Goal: Task Accomplishment & Management: Complete application form

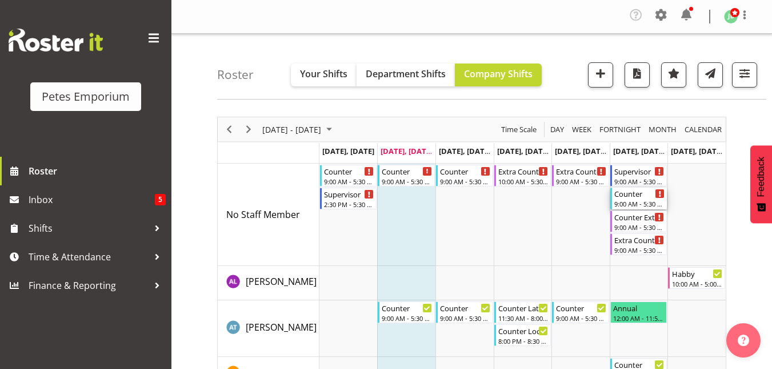
click at [637, 195] on div "Counter" at bounding box center [639, 192] width 51 height 11
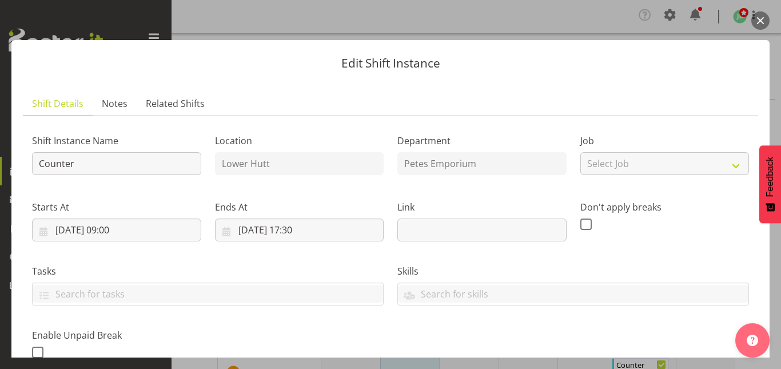
click at [761, 19] on button "button" at bounding box center [760, 20] width 18 height 18
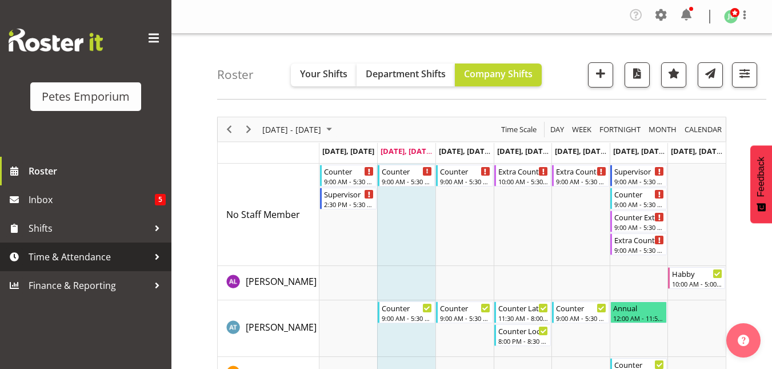
click at [90, 258] on span "Time & Attendance" at bounding box center [89, 256] width 120 height 17
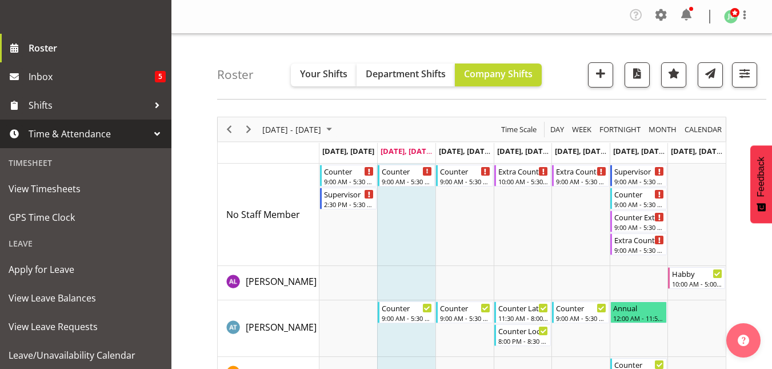
scroll to position [130, 0]
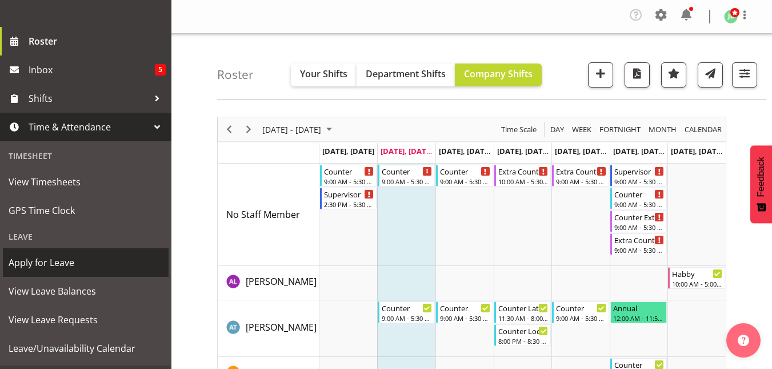
click at [66, 264] on span "Apply for Leave" at bounding box center [86, 262] width 154 height 17
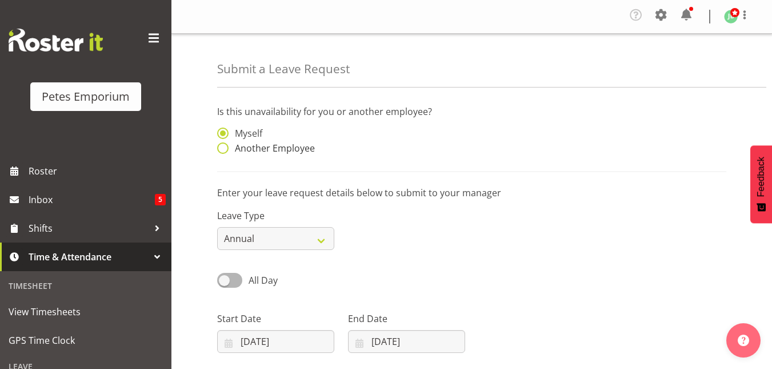
click at [222, 144] on span at bounding box center [222, 147] width 11 height 11
click at [222, 145] on input "Another Employee" at bounding box center [220, 148] width 7 height 7
radio input "true"
click at [380, 132] on input "text" at bounding box center [406, 138] width 117 height 23
click at [383, 166] on span "[PERSON_NAME]" at bounding box center [392, 167] width 71 height 13
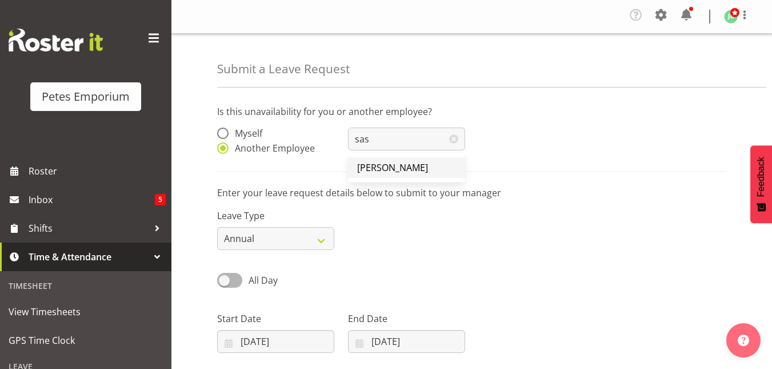
type input "[PERSON_NAME]"
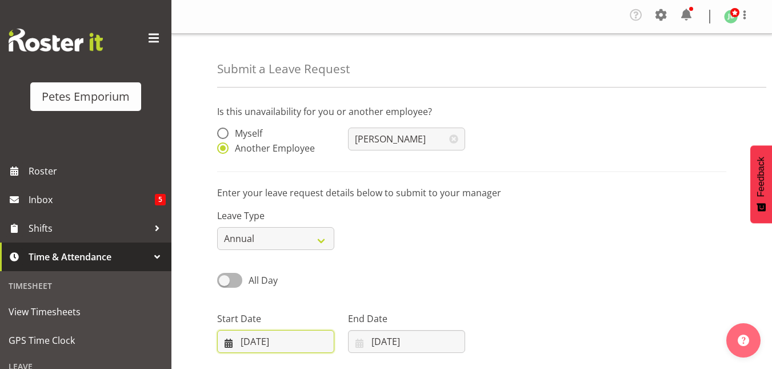
click at [277, 339] on input "09/09/2025" at bounding box center [275, 341] width 117 height 23
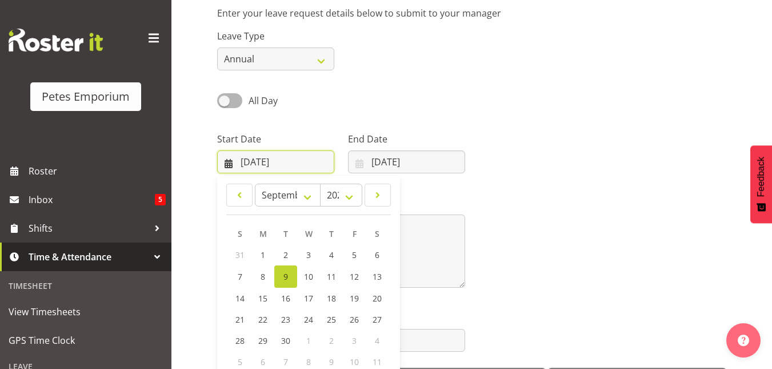
scroll to position [180, 0]
click at [374, 278] on span "13" at bounding box center [377, 275] width 9 height 11
type input "13/09/2025"
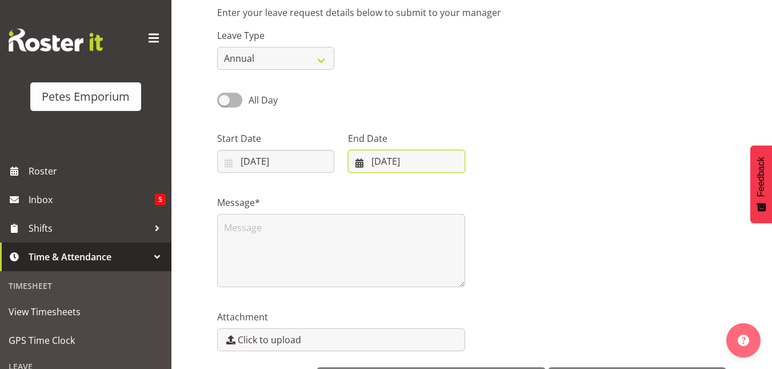
click at [391, 158] on input "09/09/2025" at bounding box center [406, 161] width 117 height 23
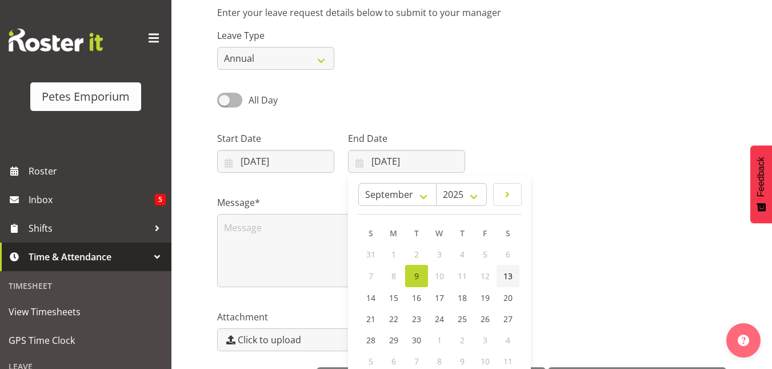
click at [506, 277] on span "13" at bounding box center [508, 275] width 9 height 11
type input "13/09/2025"
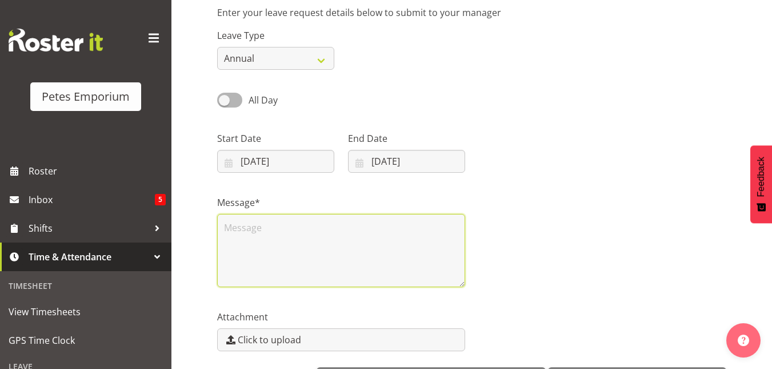
click at [318, 221] on textarea at bounding box center [341, 250] width 248 height 73
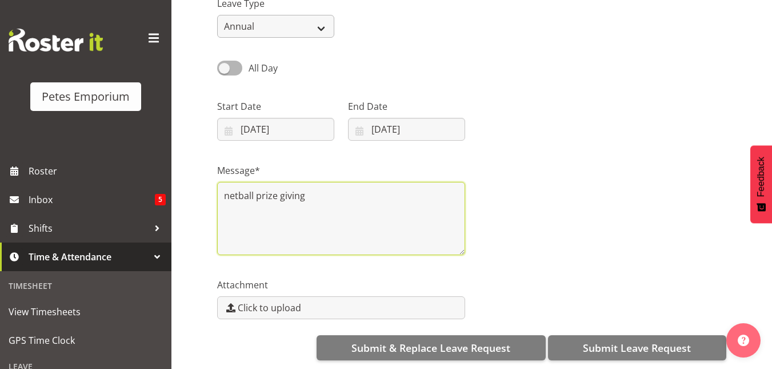
type textarea "netball prize giving"
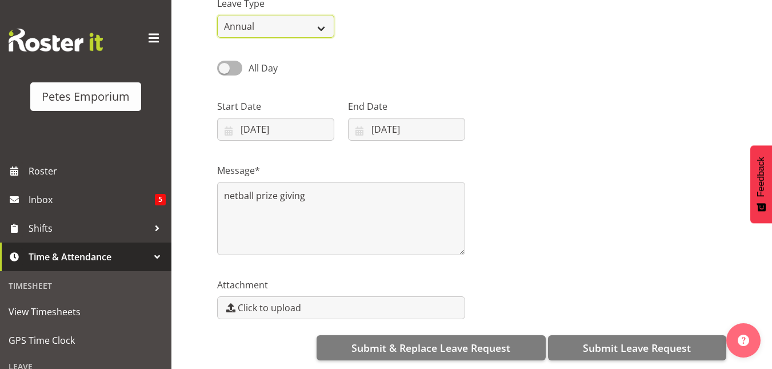
click at [319, 21] on select "Annual Sick Leave Without Pay Bereavement Domestic Violence Parental Jury Servi…" at bounding box center [275, 26] width 117 height 23
select select "Leave Without Pay"
click at [217, 15] on select "Annual Sick Leave Without Pay Bereavement Domestic Violence Parental Jury Servi…" at bounding box center [275, 26] width 117 height 23
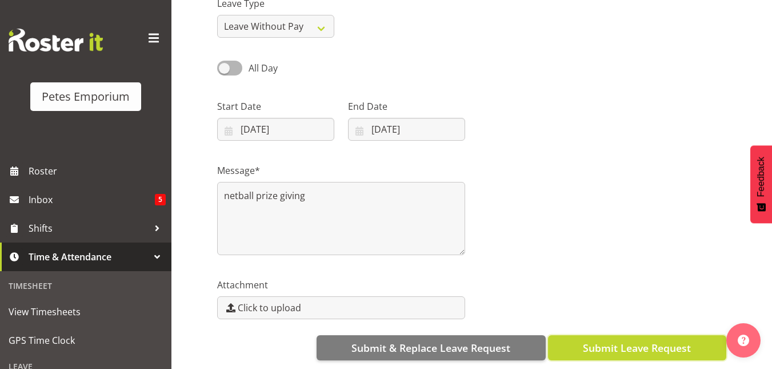
click at [612, 340] on span "Submit Leave Request" at bounding box center [637, 347] width 108 height 15
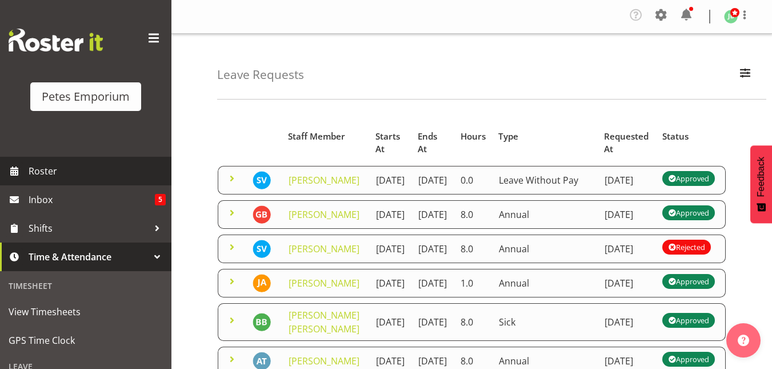
click at [49, 169] on span "Roster" at bounding box center [97, 170] width 137 height 17
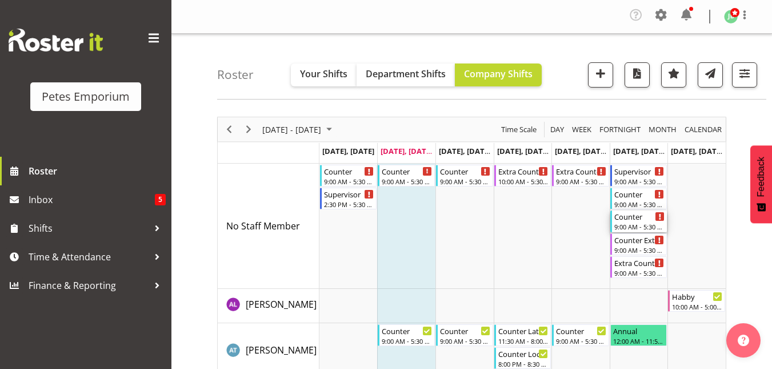
click at [635, 221] on div "Counter" at bounding box center [639, 215] width 51 height 11
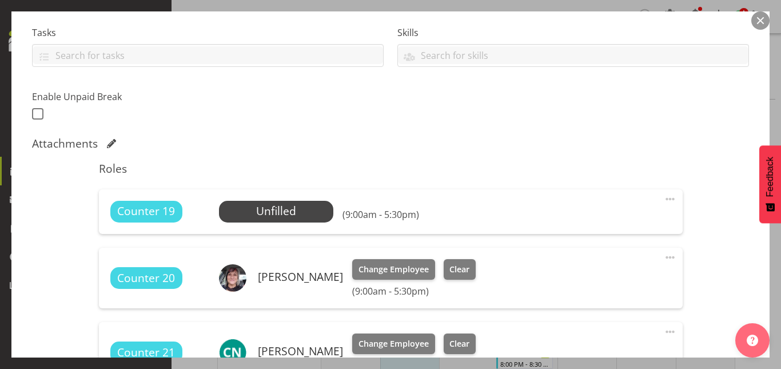
scroll to position [240, 0]
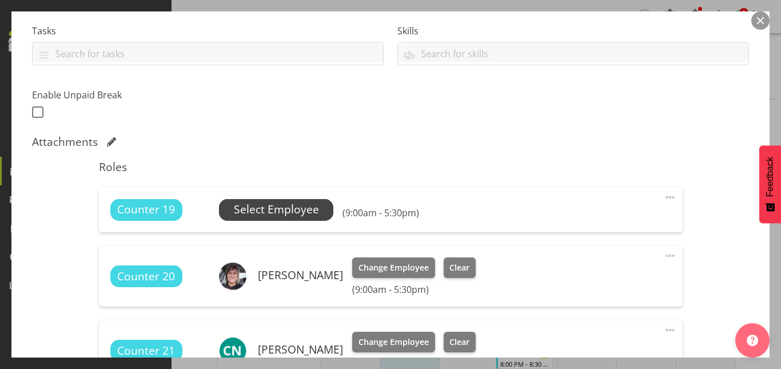
click at [241, 206] on span "Select Employee" at bounding box center [276, 209] width 85 height 17
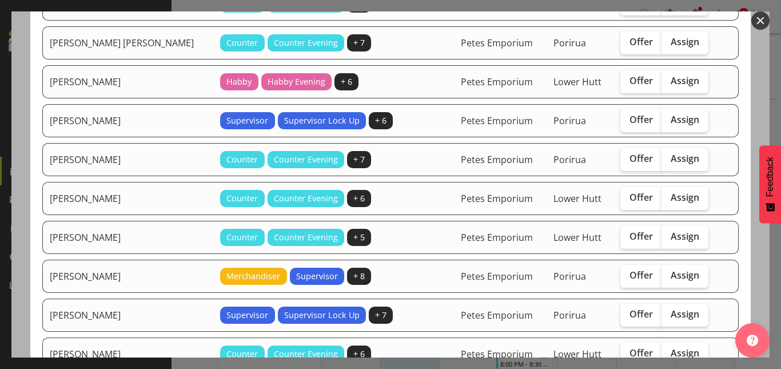
scroll to position [139, 0]
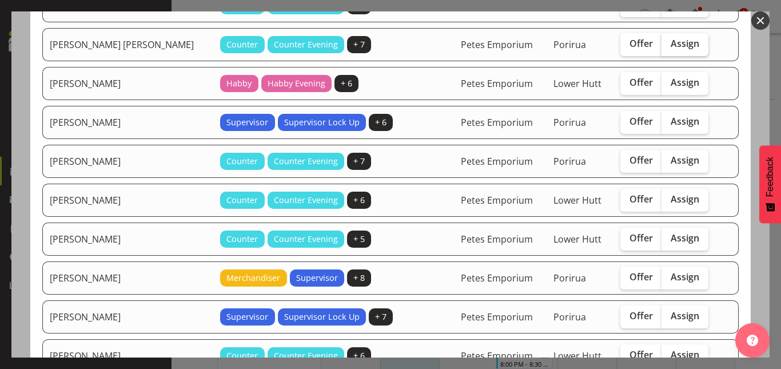
click at [671, 46] on span "Assign" at bounding box center [685, 43] width 29 height 11
click at [669, 46] on input "Assign" at bounding box center [664, 43] width 7 height 7
checkbox input "true"
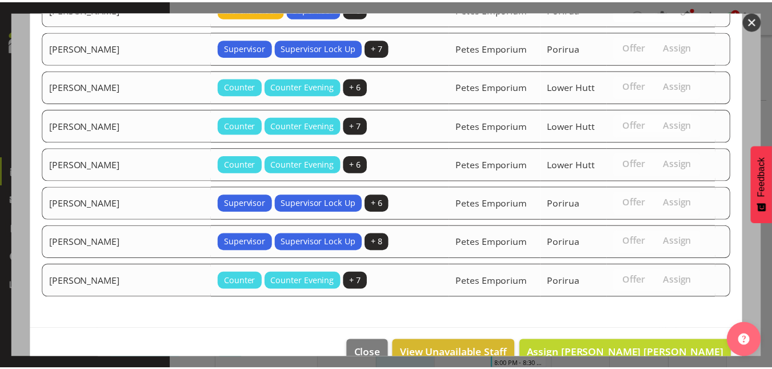
scroll to position [433, 0]
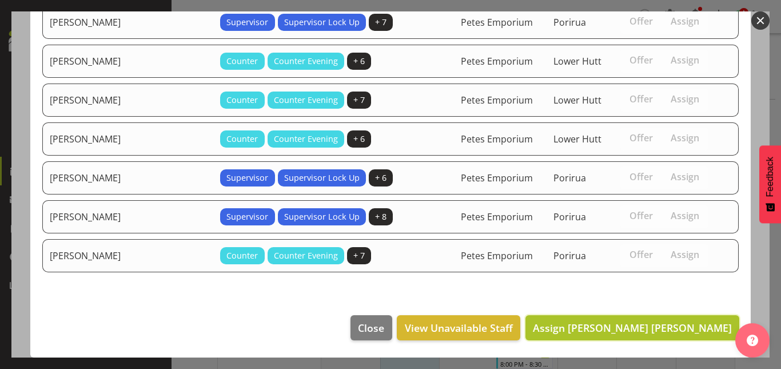
click at [657, 328] on span "Assign [PERSON_NAME] [PERSON_NAME]" at bounding box center [632, 328] width 199 height 14
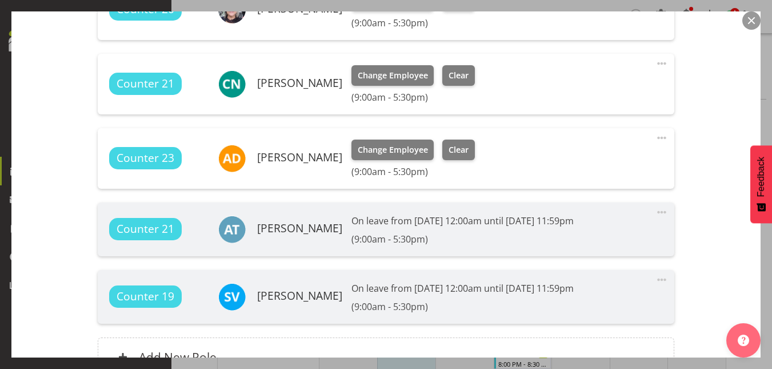
scroll to position [643, 0]
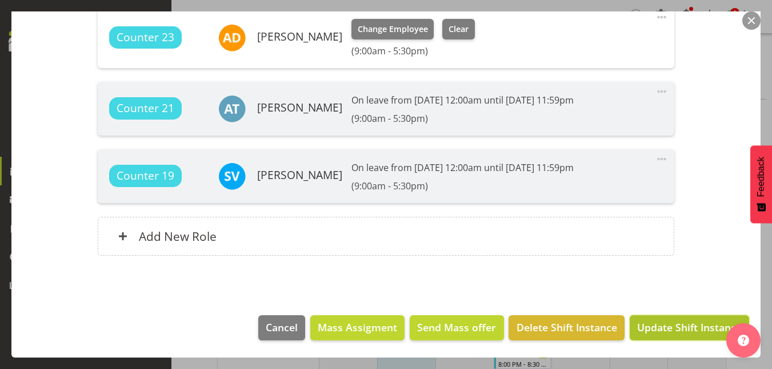
click at [677, 320] on span "Update Shift Instance" at bounding box center [689, 327] width 105 height 15
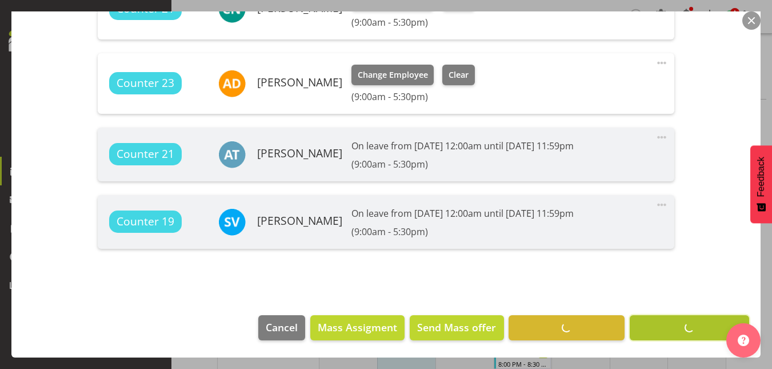
scroll to position [597, 0]
